Goal: Task Accomplishment & Management: Complete application form

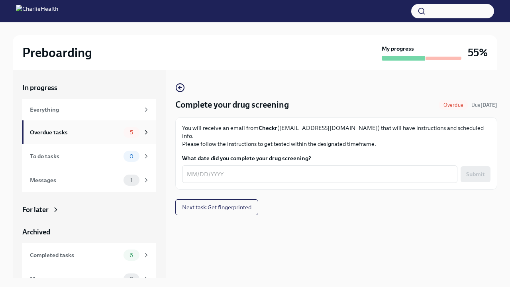
click at [147, 133] on icon at bounding box center [146, 132] width 7 height 7
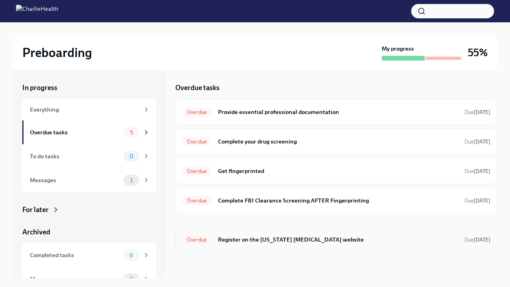
click at [247, 238] on h6 "Register on the [US_STATE] [MEDICAL_DATA] website" at bounding box center [338, 239] width 240 height 9
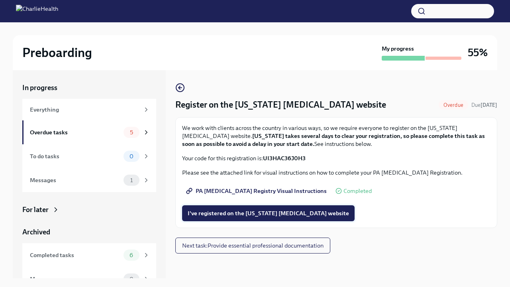
click at [246, 213] on span "I've registered on the [US_STATE] [MEDICAL_DATA] website" at bounding box center [268, 213] width 161 height 8
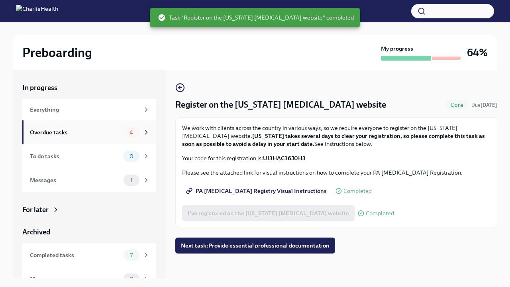
click at [109, 134] on div "Overdue tasks" at bounding box center [75, 132] width 90 height 9
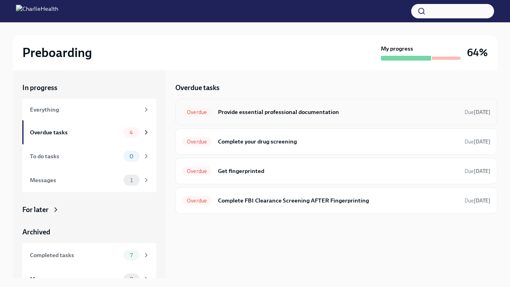
click at [254, 113] on h6 "Provide essential professional documentation" at bounding box center [338, 112] width 240 height 9
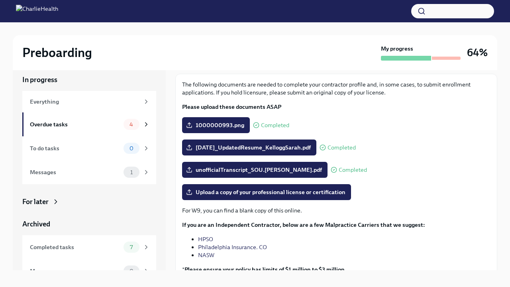
scroll to position [23, 0]
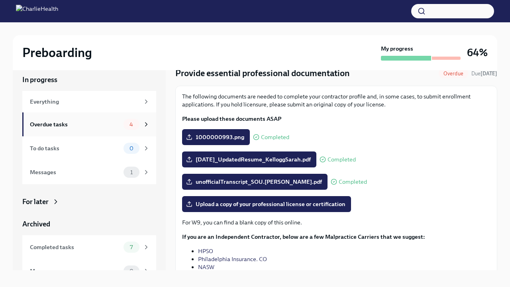
click at [94, 127] on div "Overdue tasks" at bounding box center [75, 124] width 90 height 9
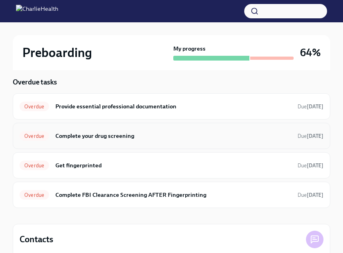
scroll to position [48, 0]
